Goal: Find specific page/section: Find specific page/section

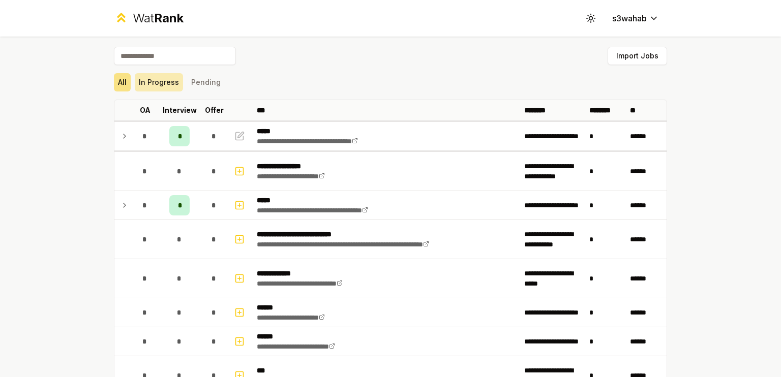
click at [172, 87] on button "In Progress" at bounding box center [159, 82] width 48 height 18
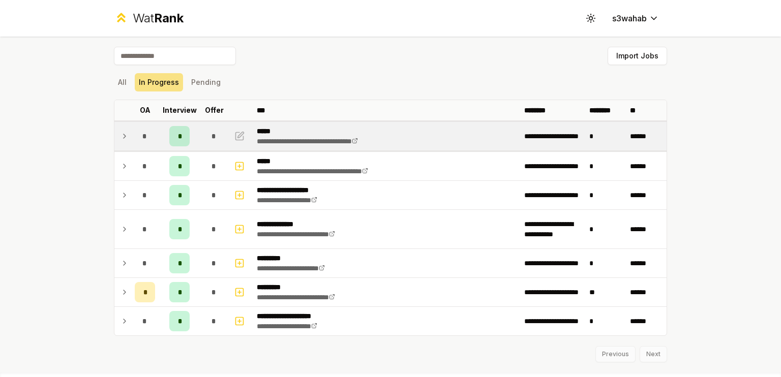
click at [120, 138] on icon at bounding box center [124, 136] width 8 height 12
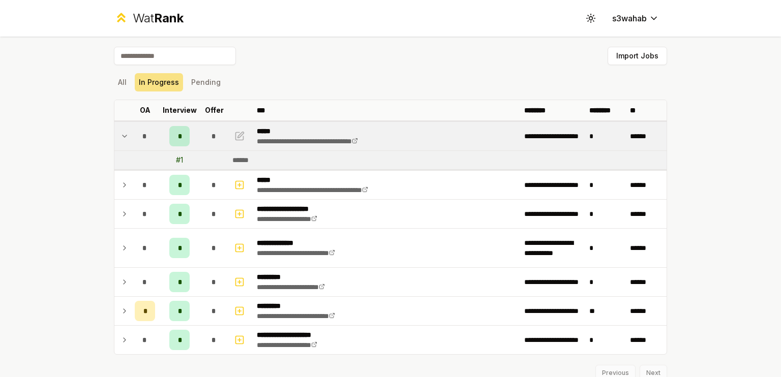
click at [120, 138] on icon at bounding box center [124, 136] width 8 height 12
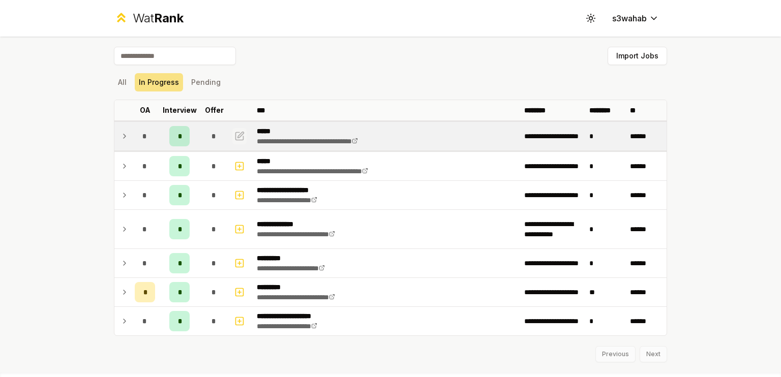
click at [236, 134] on icon "button" at bounding box center [240, 136] width 8 height 8
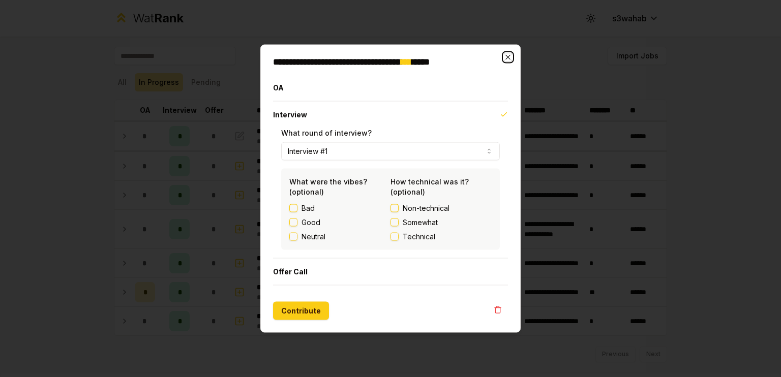
click at [504, 58] on icon "button" at bounding box center [508, 57] width 8 height 8
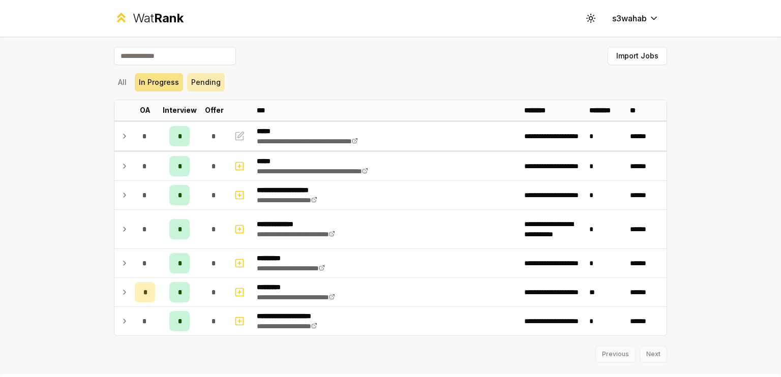
click at [198, 82] on button "Pending" at bounding box center [206, 82] width 38 height 18
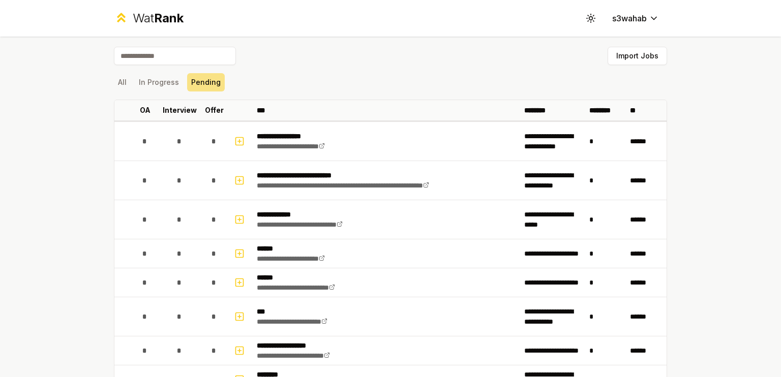
click at [151, 85] on button "In Progress" at bounding box center [159, 82] width 48 height 18
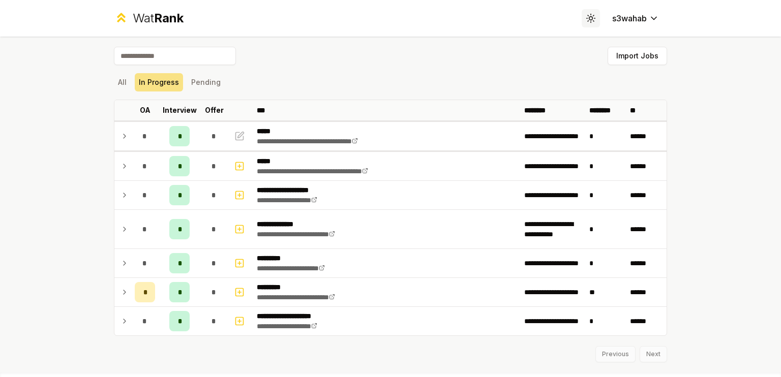
click at [586, 16] on icon at bounding box center [591, 18] width 10 height 10
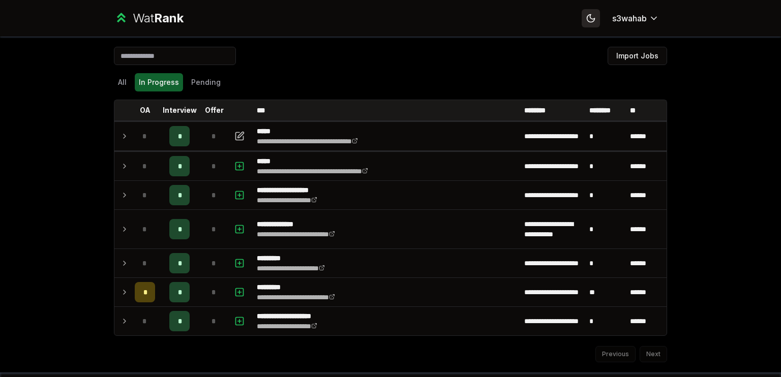
click at [587, 16] on icon at bounding box center [590, 18] width 7 height 7
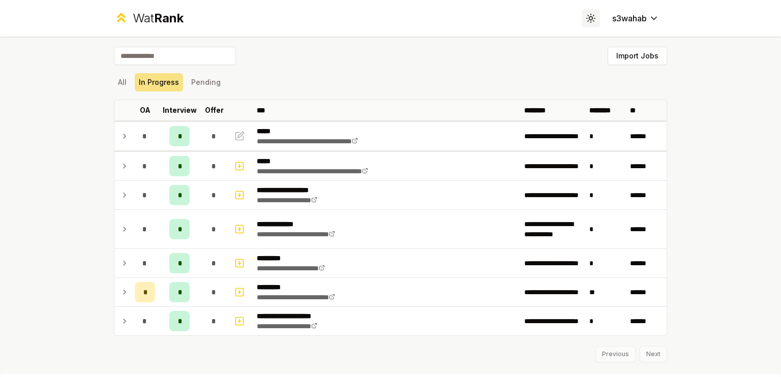
click at [586, 16] on icon at bounding box center [591, 18] width 10 height 10
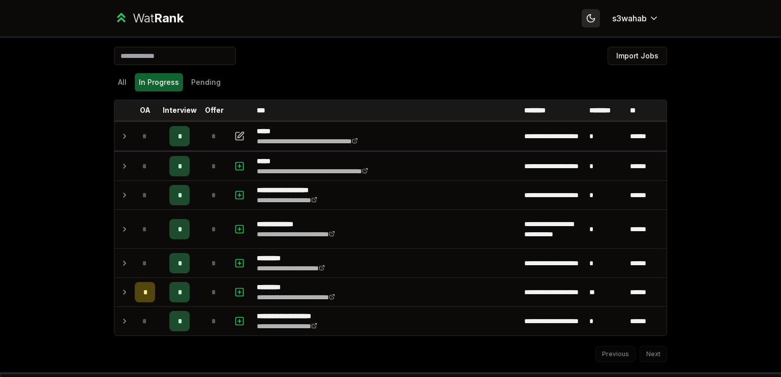
click at [587, 16] on icon at bounding box center [590, 18] width 7 height 7
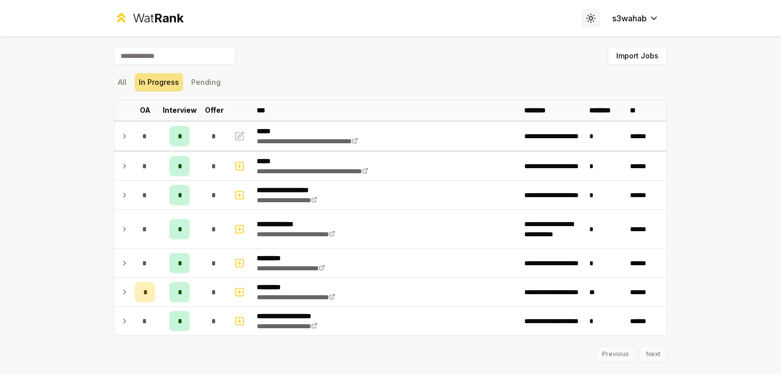
click at [586, 16] on icon at bounding box center [591, 18] width 10 height 10
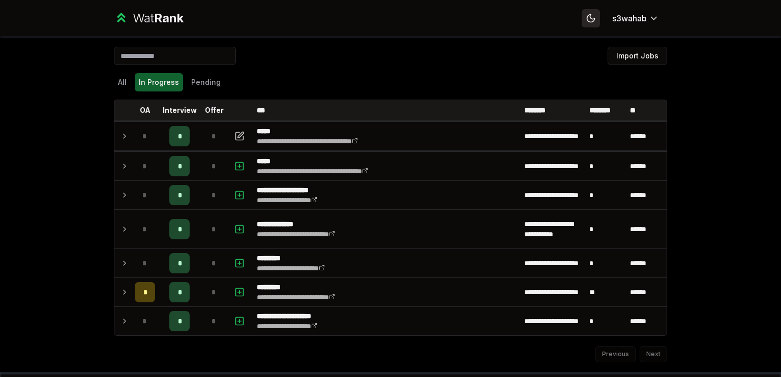
click at [587, 16] on icon at bounding box center [590, 18] width 7 height 7
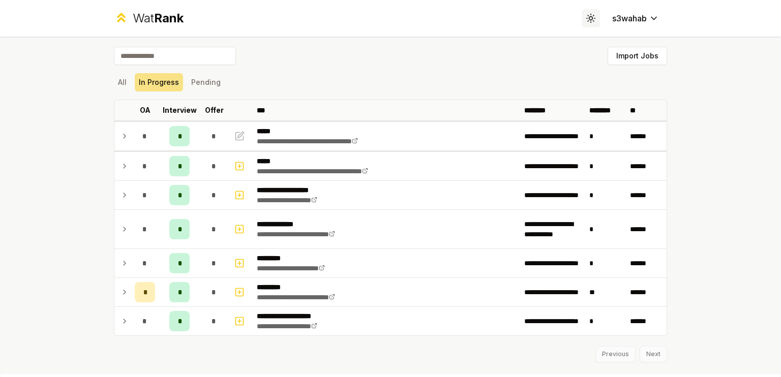
click at [586, 16] on icon at bounding box center [591, 18] width 10 height 10
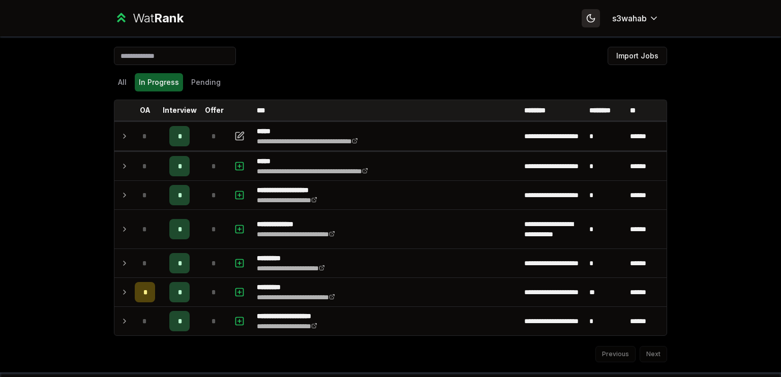
click at [587, 16] on icon at bounding box center [590, 18] width 7 height 7
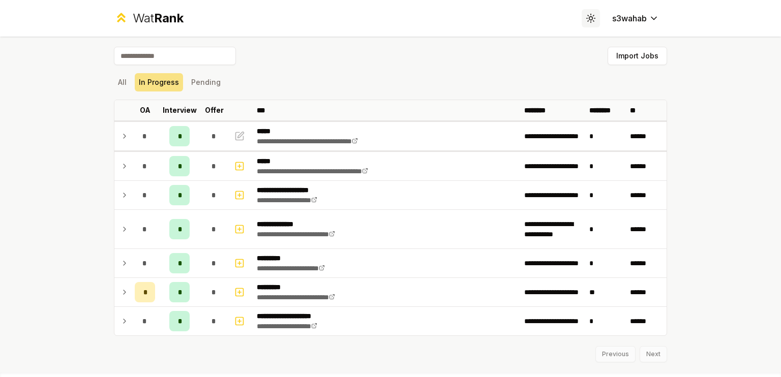
click at [586, 16] on icon at bounding box center [591, 18] width 10 height 10
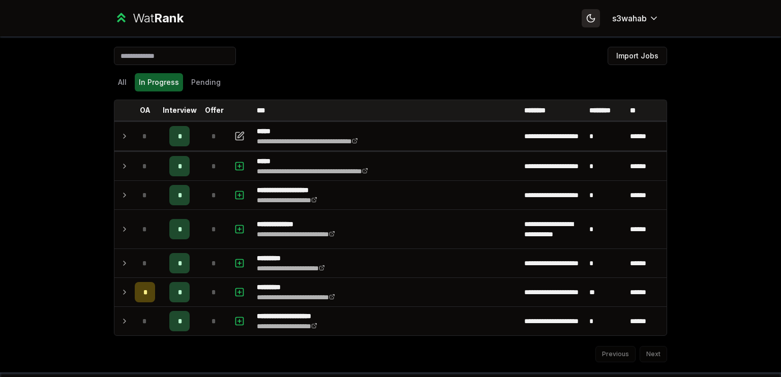
click at [587, 16] on icon at bounding box center [590, 18] width 7 height 7
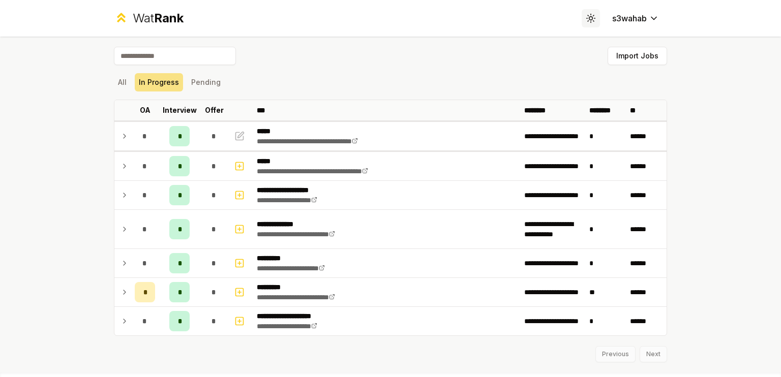
click at [586, 16] on icon at bounding box center [591, 18] width 10 height 10
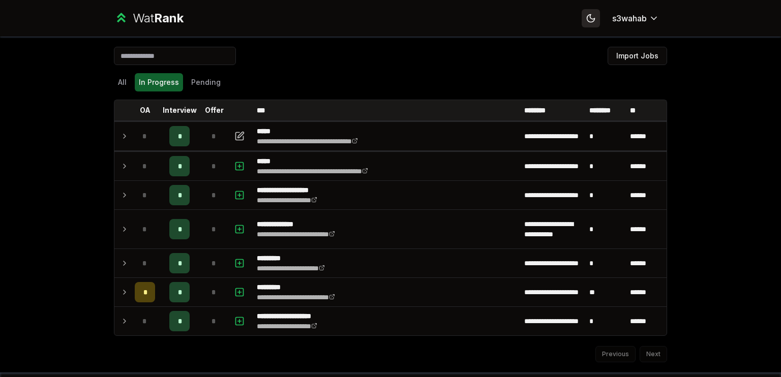
click at [587, 16] on icon at bounding box center [590, 18] width 7 height 7
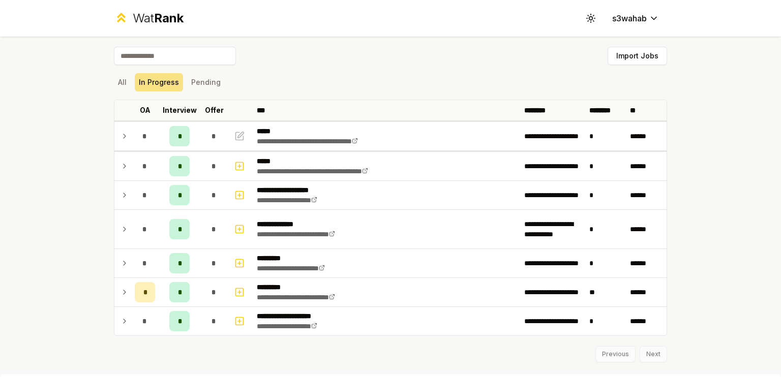
click at [653, 350] on div "Previous Next" at bounding box center [390, 349] width 553 height 26
click at [616, 350] on div "Previous Next" at bounding box center [390, 349] width 553 height 26
click at [122, 78] on button "All" at bounding box center [122, 82] width 17 height 18
